Goal: Information Seeking & Learning: Learn about a topic

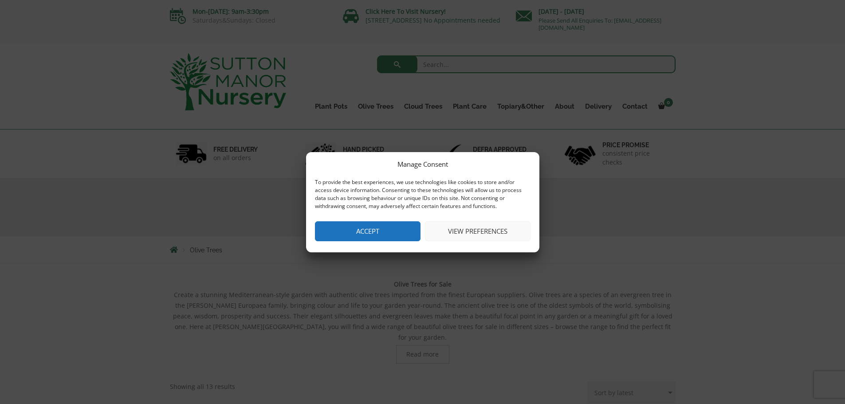
click at [476, 232] on button "View preferences" at bounding box center [478, 231] width 106 height 20
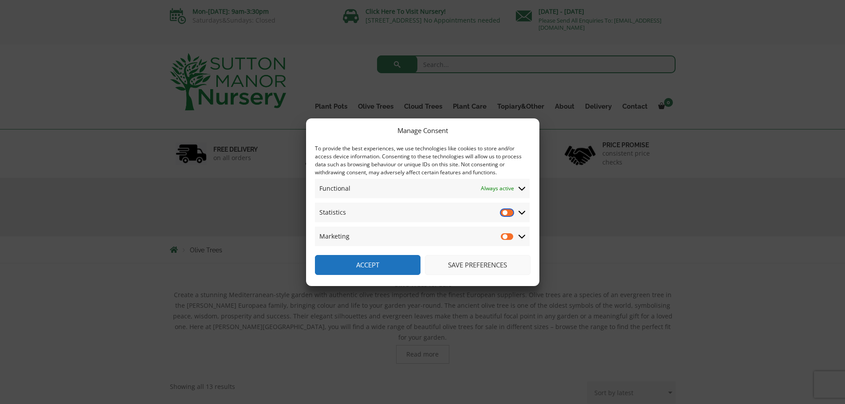
click at [512, 215] on input "Statistics" at bounding box center [507, 212] width 13 height 9
click at [501, 213] on input "Statistics" at bounding box center [507, 212] width 13 height 9
checkbox input "false"
click at [456, 267] on button "Save preferences" at bounding box center [478, 265] width 106 height 20
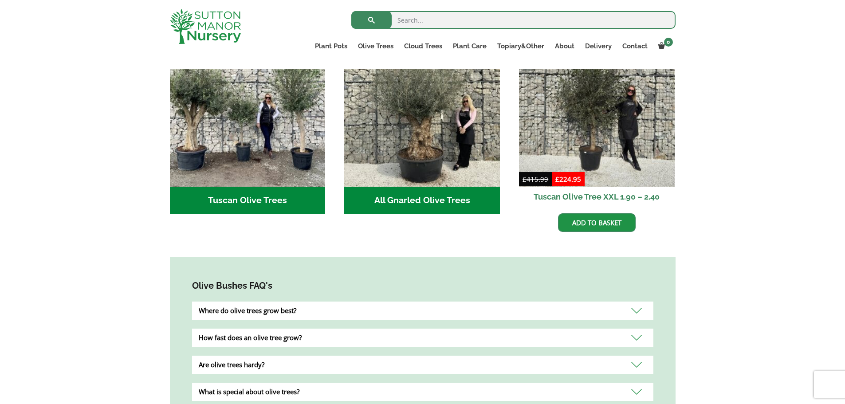
scroll to position [399, 0]
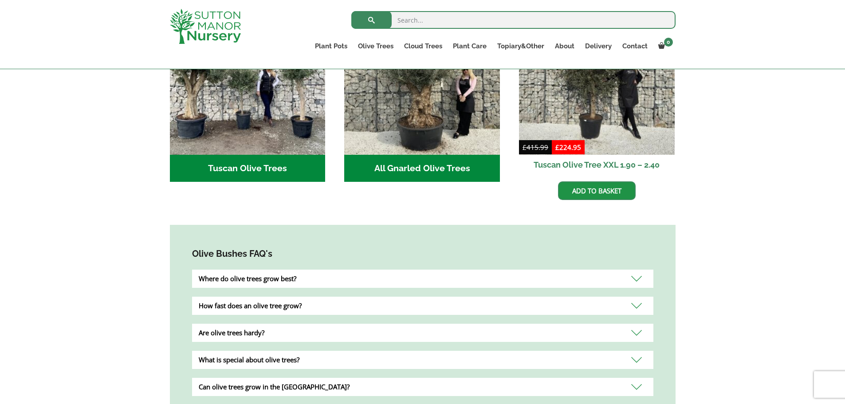
click at [292, 276] on div "Where do olive trees grow best?" at bounding box center [422, 279] width 461 height 18
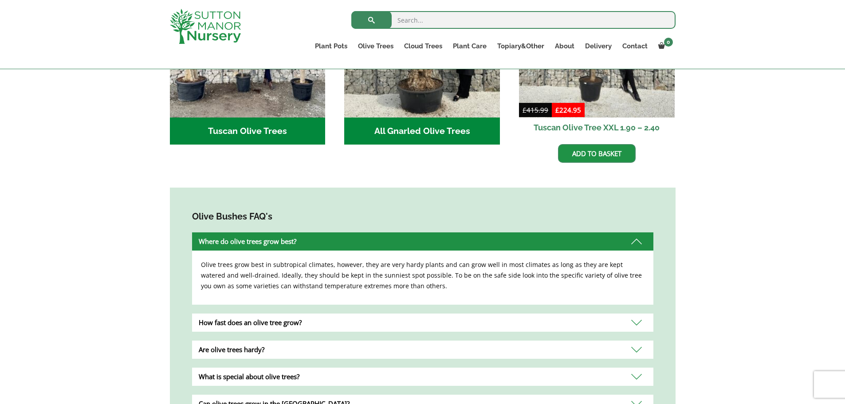
scroll to position [532, 0]
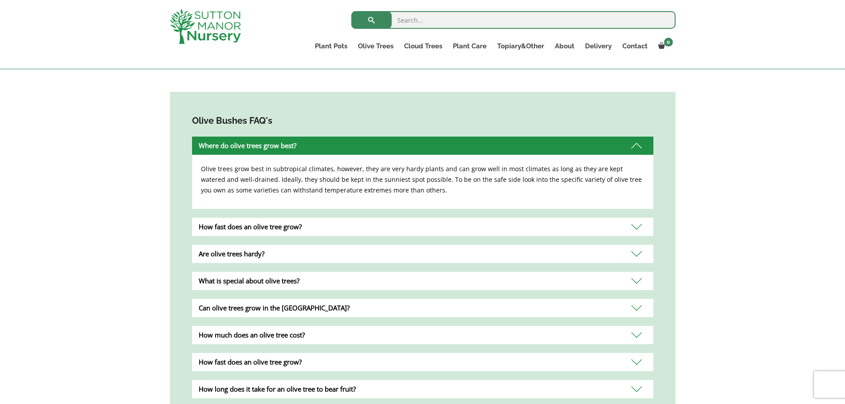
click at [266, 218] on div "How fast does an olive tree grow?" at bounding box center [422, 227] width 461 height 18
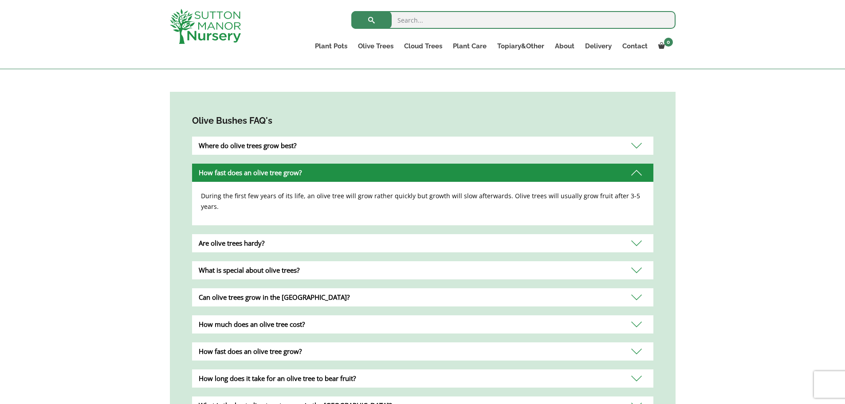
click at [267, 234] on div "Are olive trees hardy?" at bounding box center [422, 243] width 461 height 18
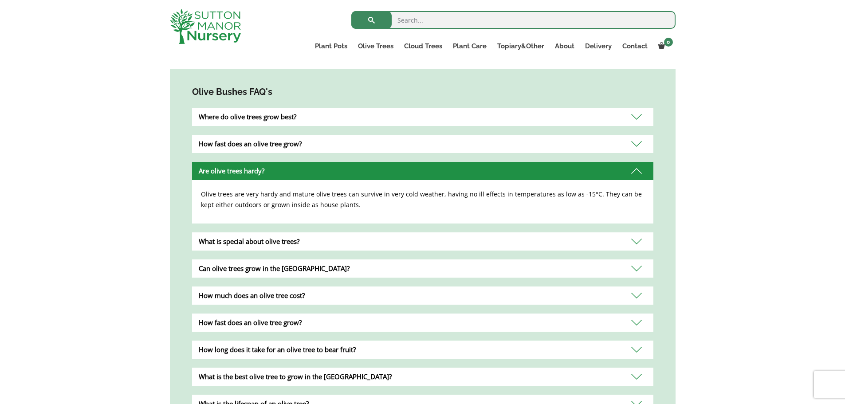
scroll to position [577, 0]
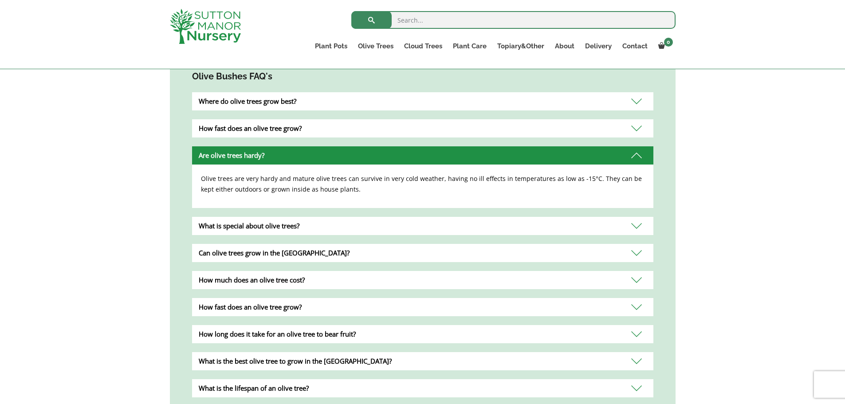
click at [267, 217] on div "What is special about olive trees?" at bounding box center [422, 226] width 461 height 18
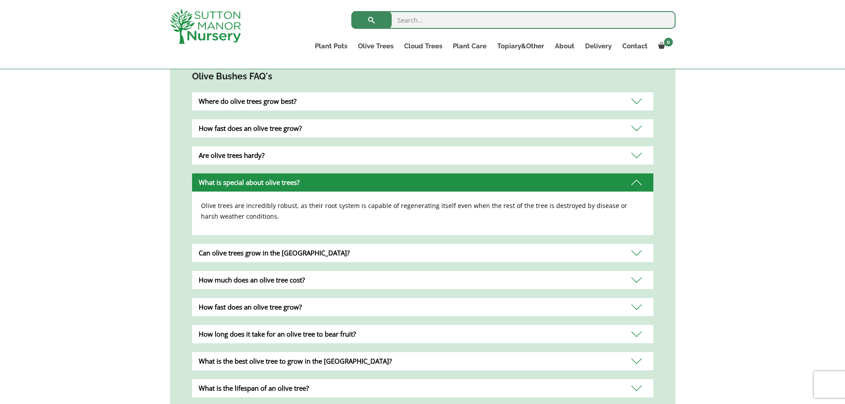
click at [269, 244] on div "Can olive trees grow in the UK?" at bounding box center [422, 253] width 461 height 18
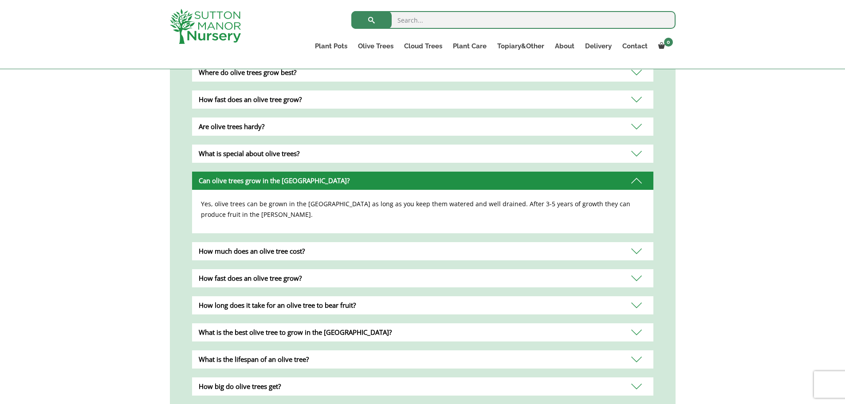
scroll to position [665, 0]
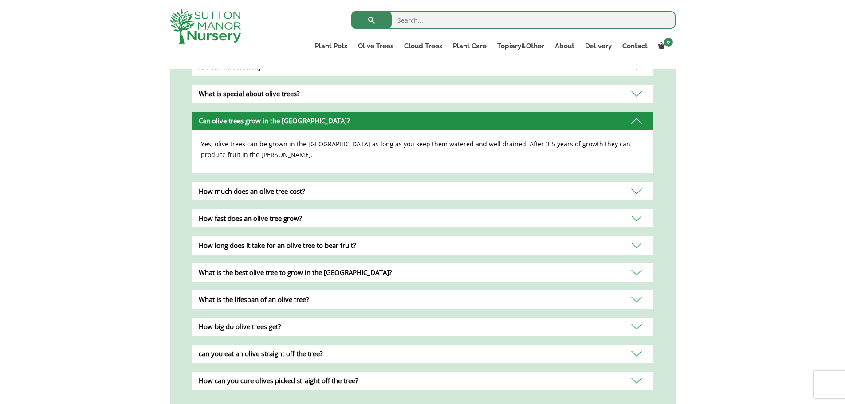
click at [267, 186] on div "How much does an olive tree cost?" at bounding box center [422, 191] width 461 height 18
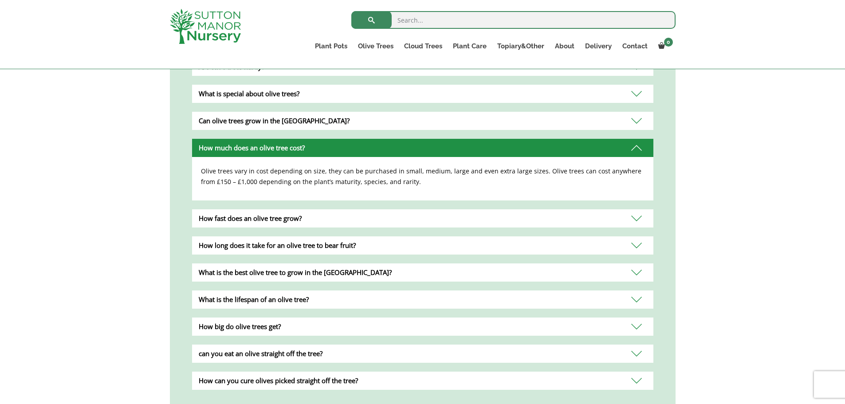
click at [269, 209] on div "How fast does an olive tree grow?" at bounding box center [422, 218] width 461 height 18
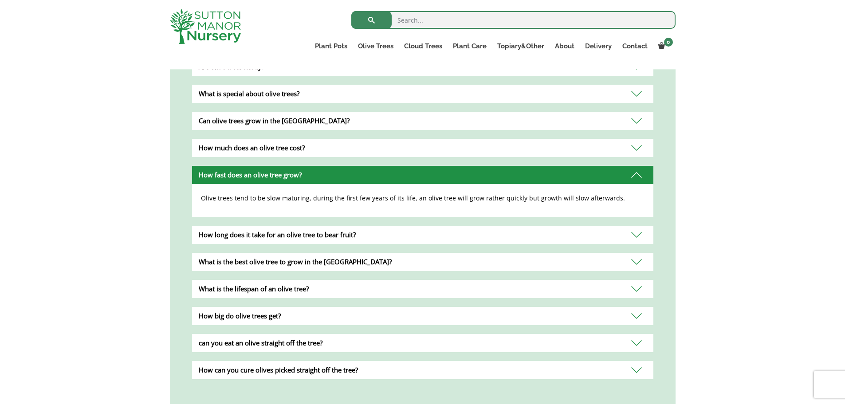
click at [269, 228] on div "How long does it take for an olive tree to bear fruit?" at bounding box center [422, 235] width 461 height 18
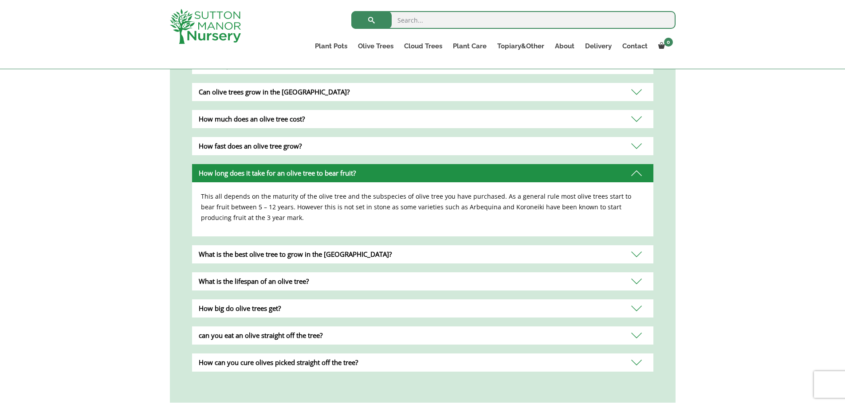
scroll to position [754, 0]
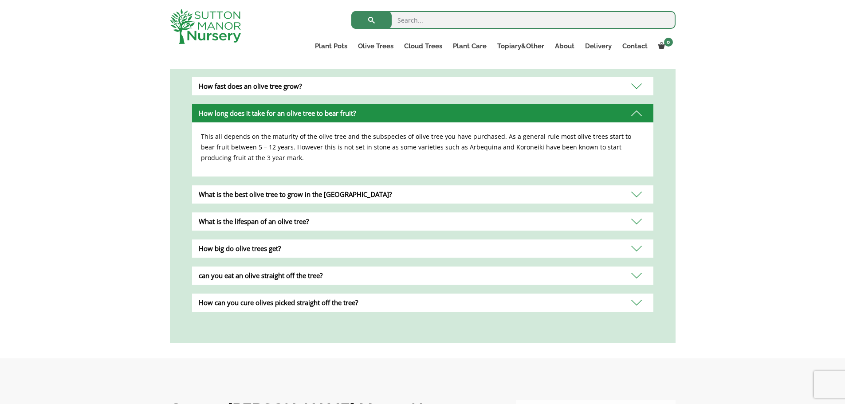
click at [268, 186] on div "What is the best olive tree to grow in the UK?" at bounding box center [422, 194] width 461 height 18
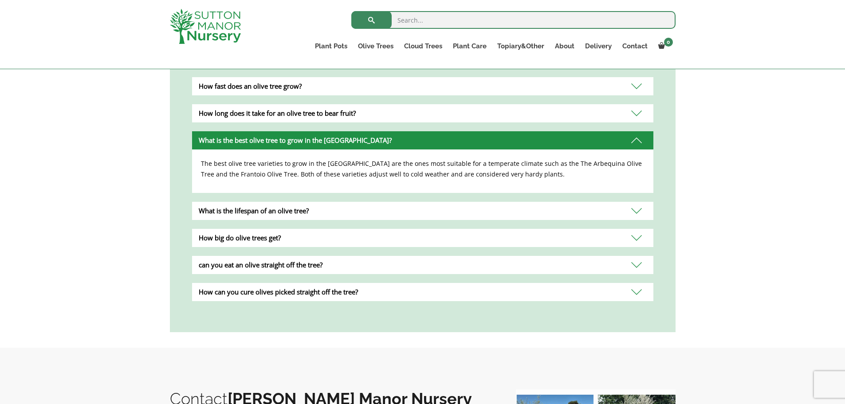
click at [269, 204] on div "What is the lifespan of an olive tree?" at bounding box center [422, 211] width 461 height 18
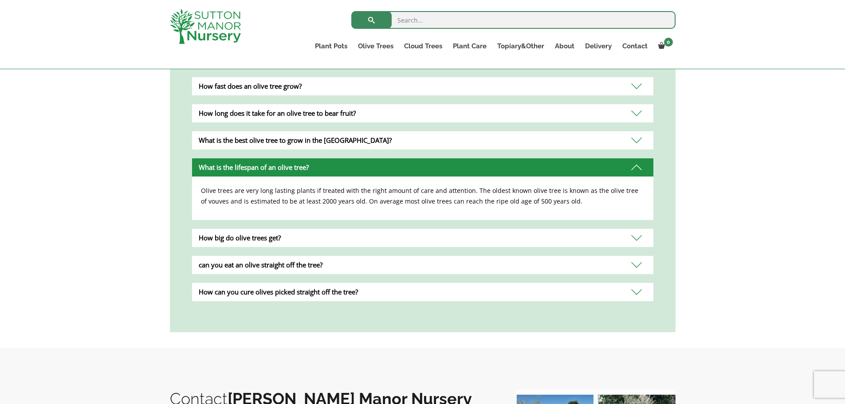
click at [269, 229] on div "How big do olive trees get?" at bounding box center [422, 238] width 461 height 18
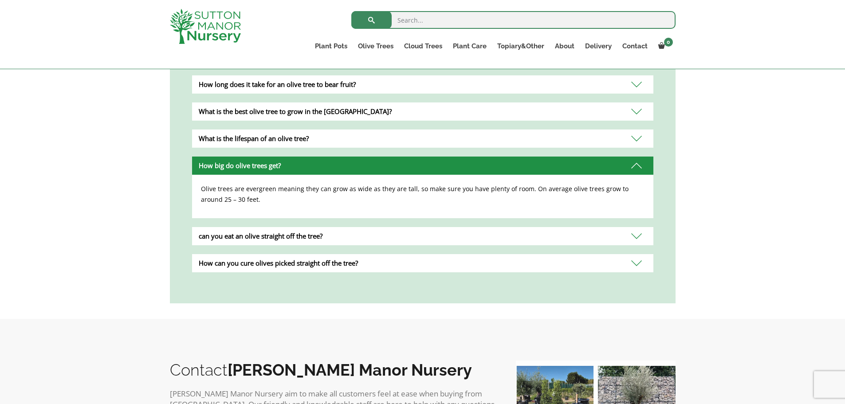
scroll to position [843, 0]
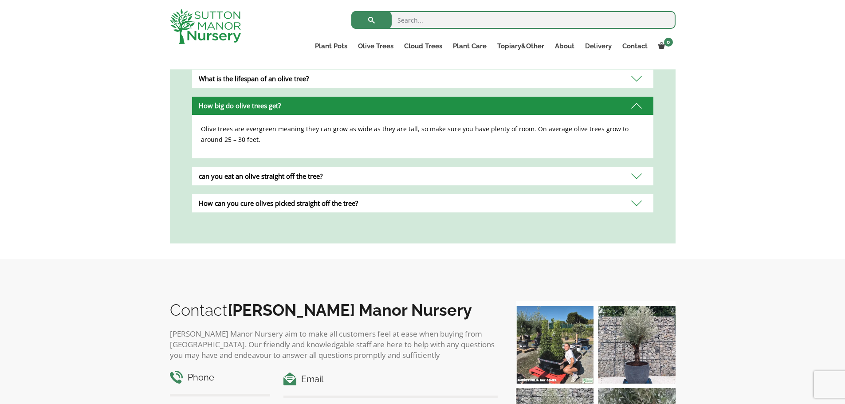
click at [263, 169] on div "can you eat an olive straight off the tree?" at bounding box center [422, 176] width 461 height 18
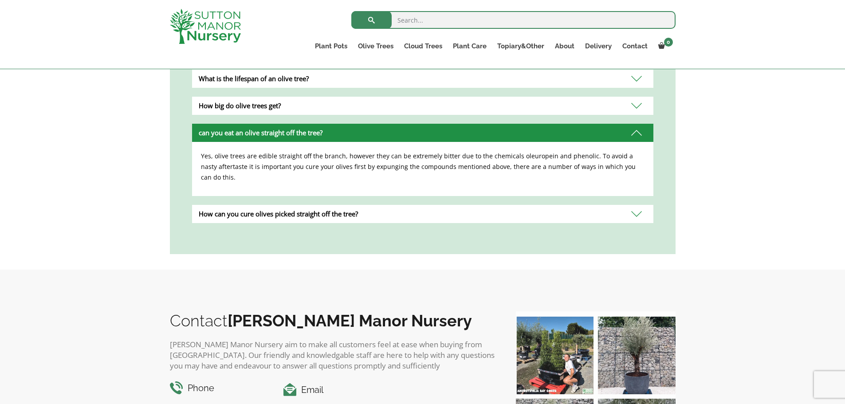
click at [263, 205] on div "How can you cure olives picked straight off the tree?" at bounding box center [422, 214] width 461 height 18
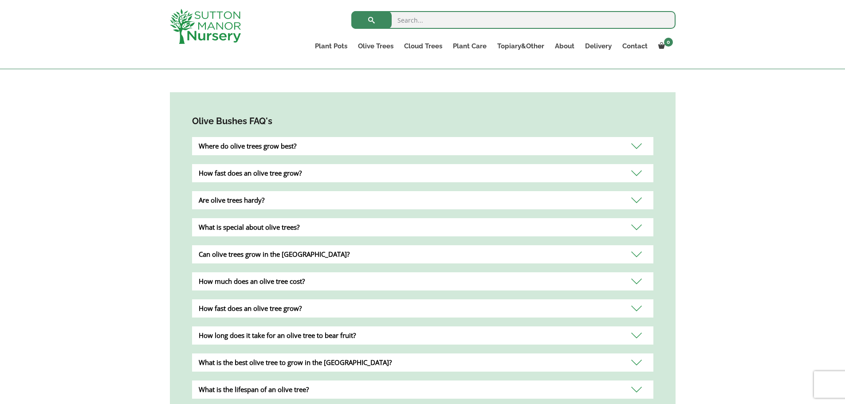
scroll to position [399, 0]
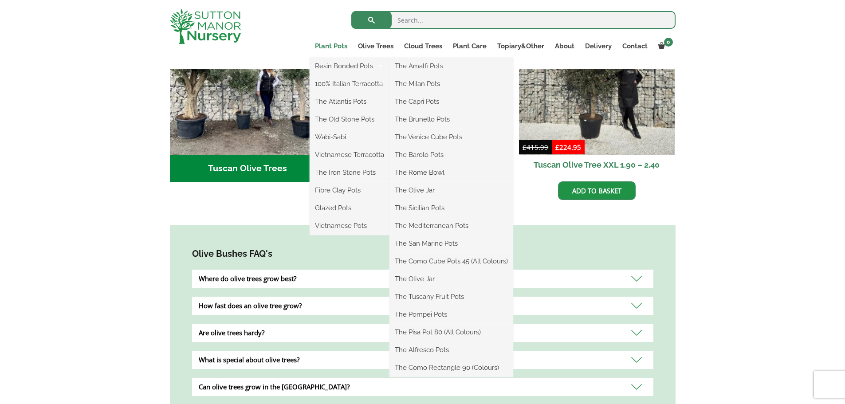
click at [330, 44] on link "Plant Pots" at bounding box center [331, 46] width 43 height 12
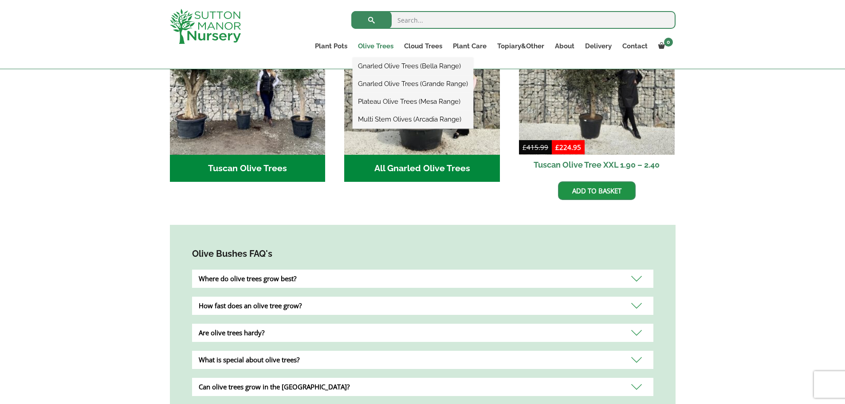
click at [367, 45] on link "Olive Trees" at bounding box center [376, 46] width 46 height 12
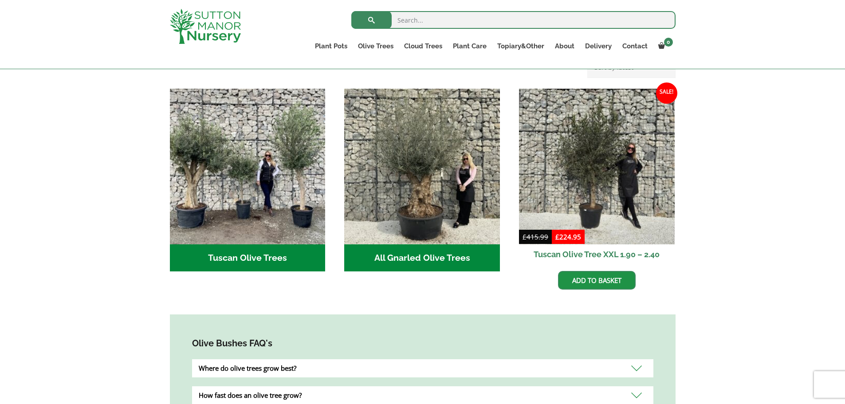
scroll to position [311, 0]
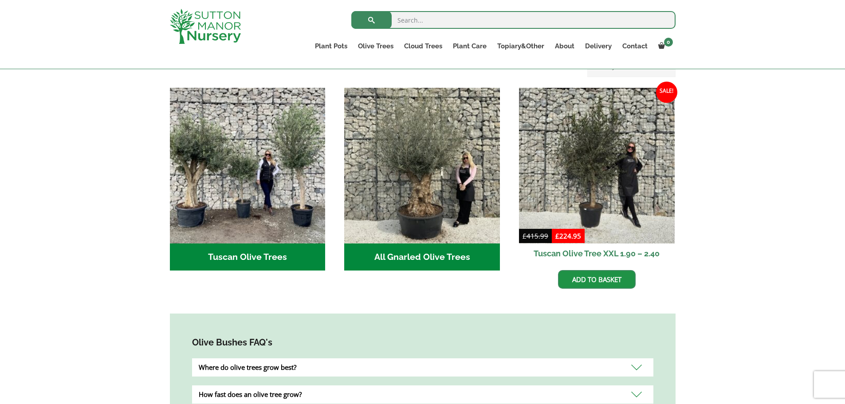
click at [271, 138] on img "Visit product category Tuscan Olive Trees" at bounding box center [248, 166] width 156 height 156
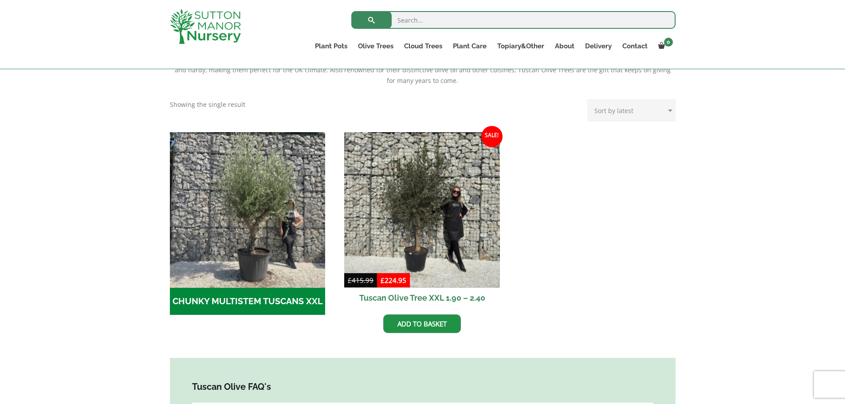
scroll to position [222, 0]
